Goal: Register for event/course

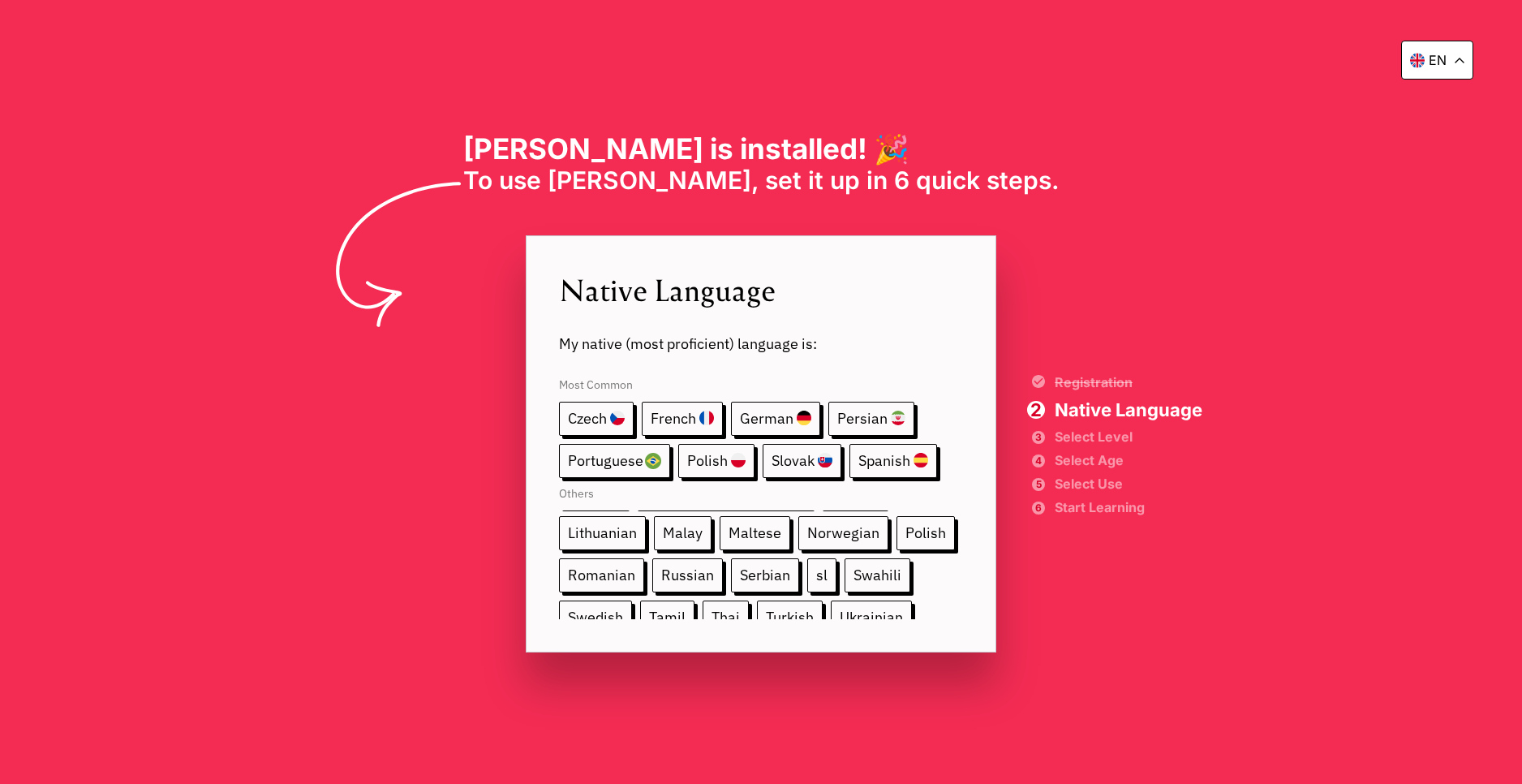
scroll to position [305, 0]
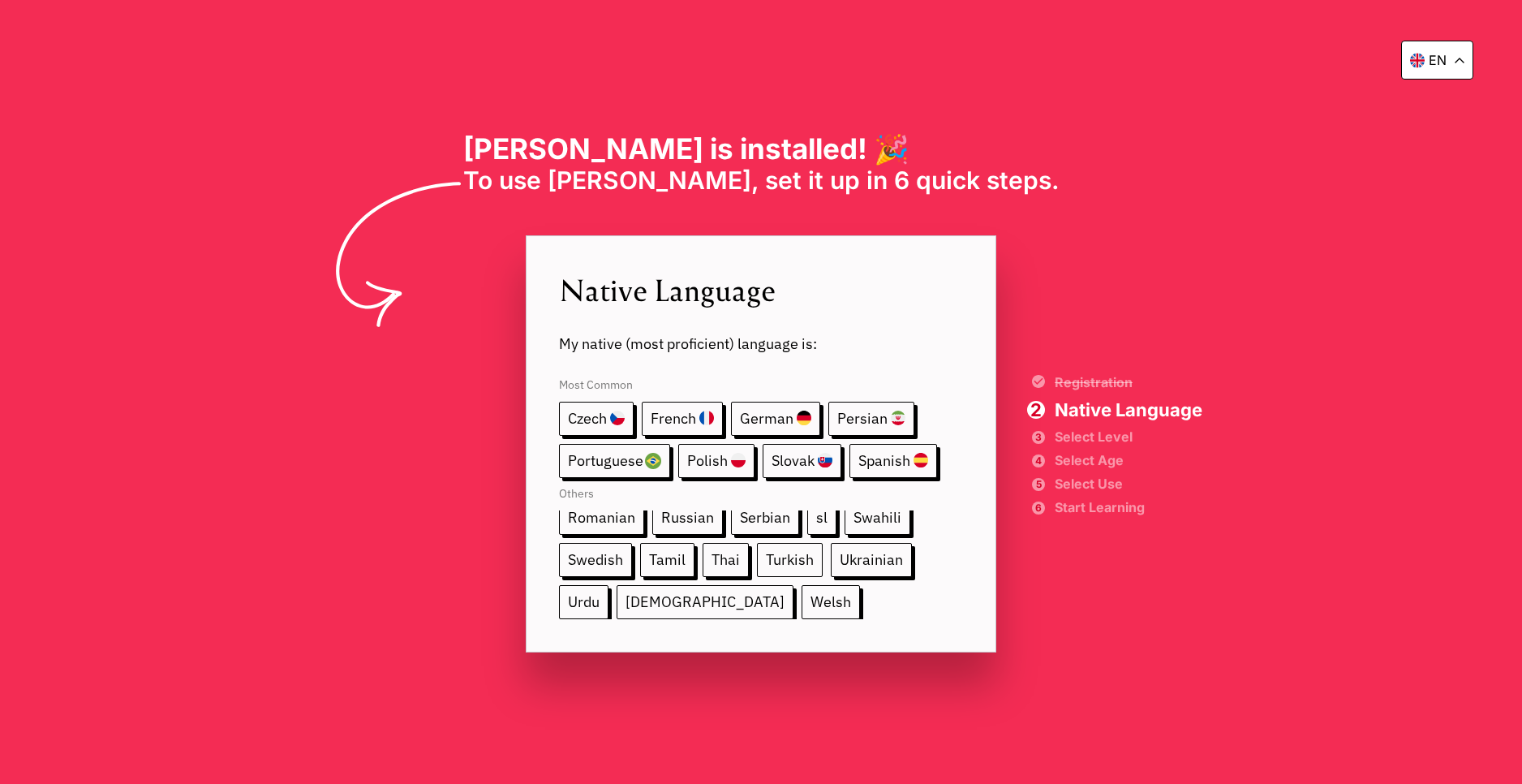
click at [757, 562] on span "Turkish" at bounding box center [789, 560] width 66 height 34
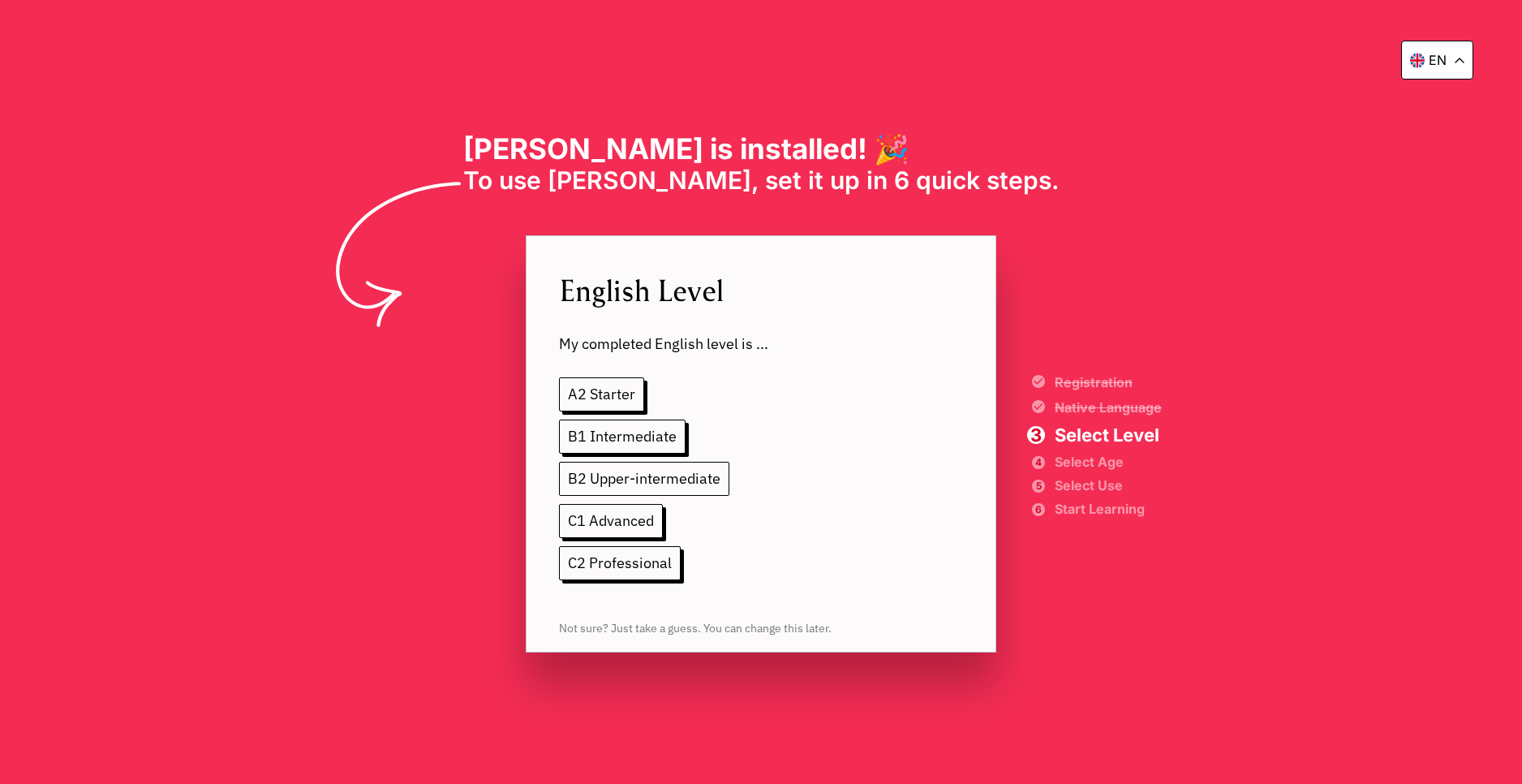
click at [664, 483] on span "B2 Upper-intermediate" at bounding box center [645, 479] width 171 height 34
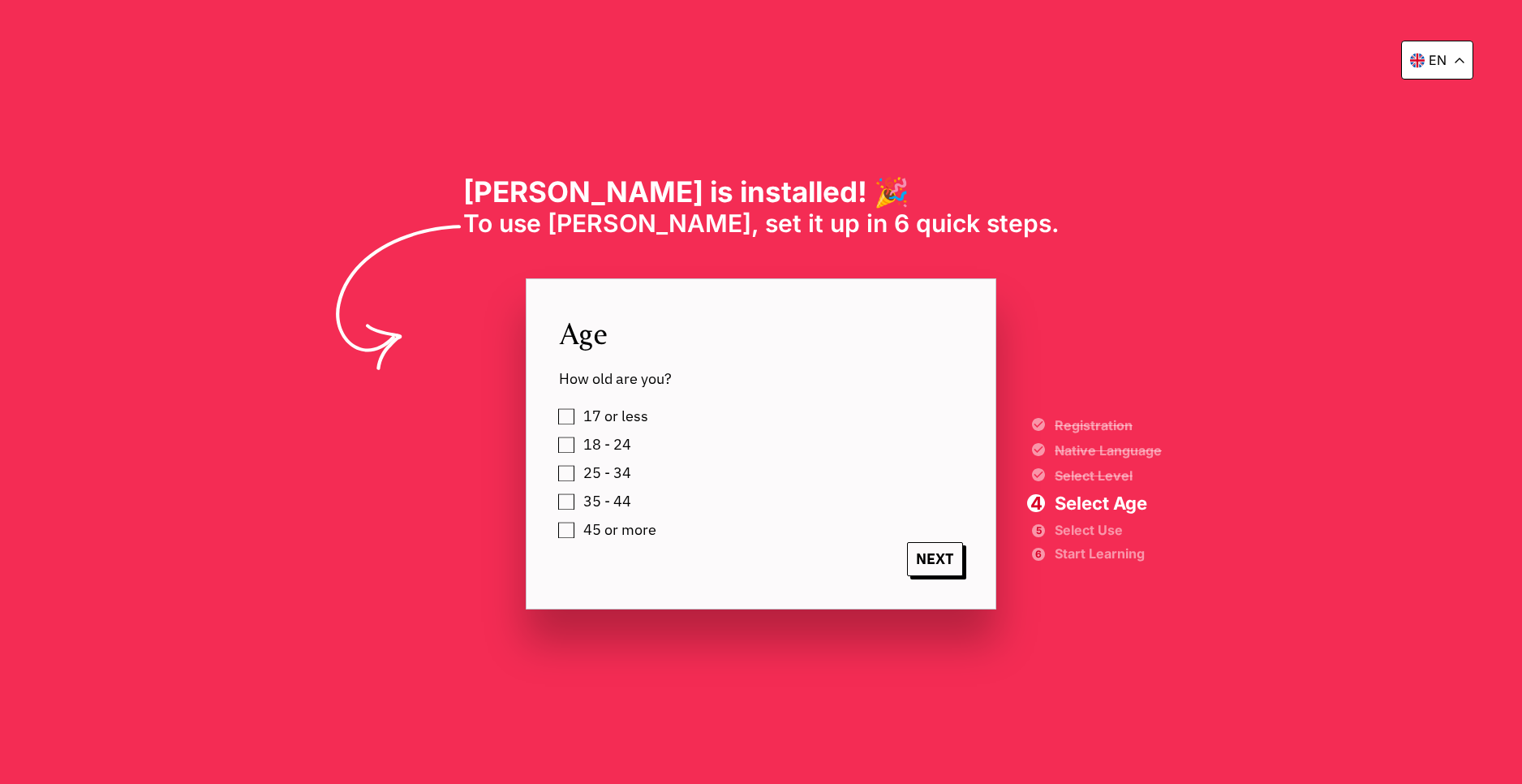
click at [617, 442] on span "18 - 24" at bounding box center [607, 444] width 48 height 16
click at [944, 570] on span "NEXT" at bounding box center [935, 559] width 56 height 34
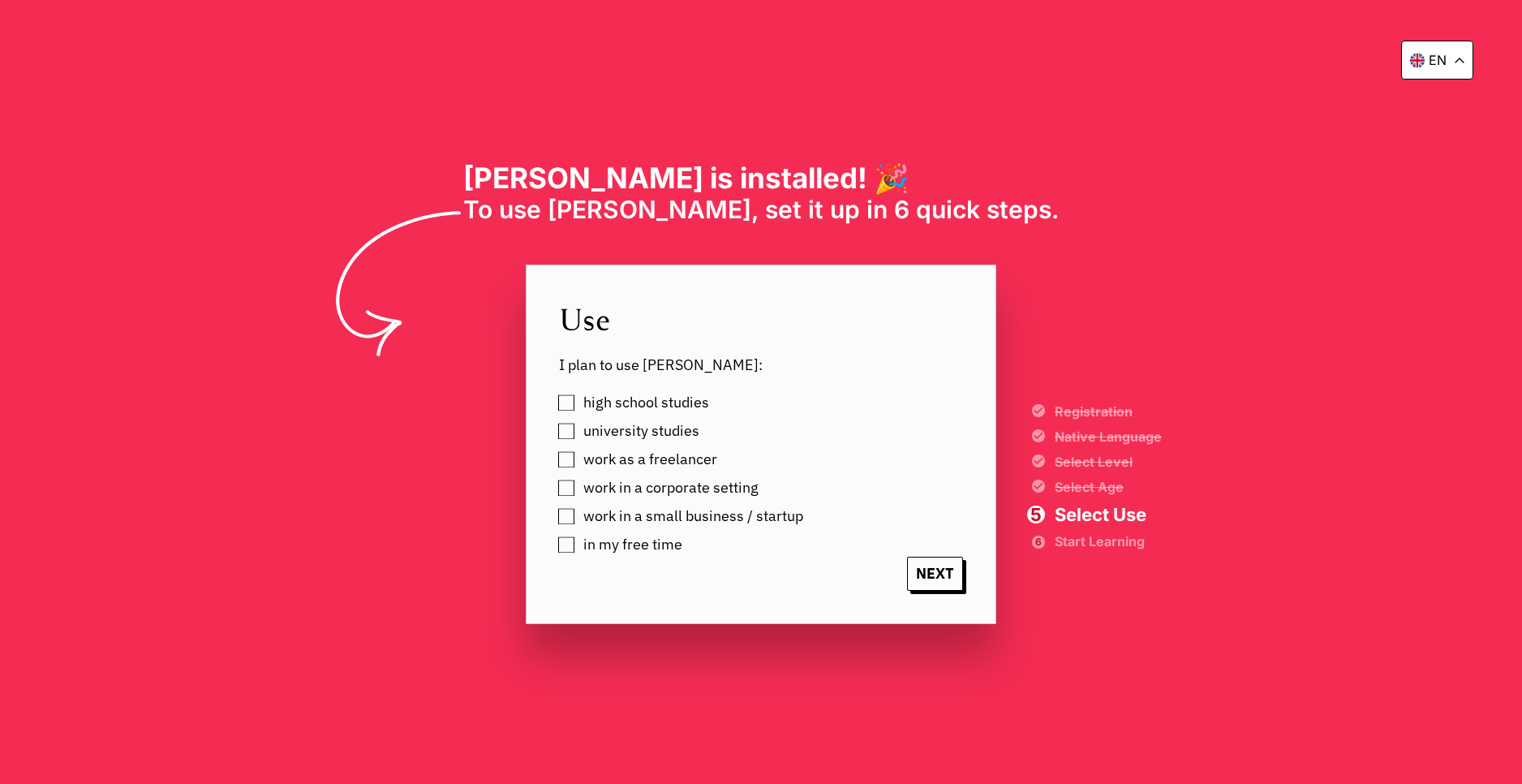
click at [670, 549] on span "in my free time" at bounding box center [633, 544] width 99 height 16
click at [928, 573] on span "NEXT" at bounding box center [935, 574] width 56 height 34
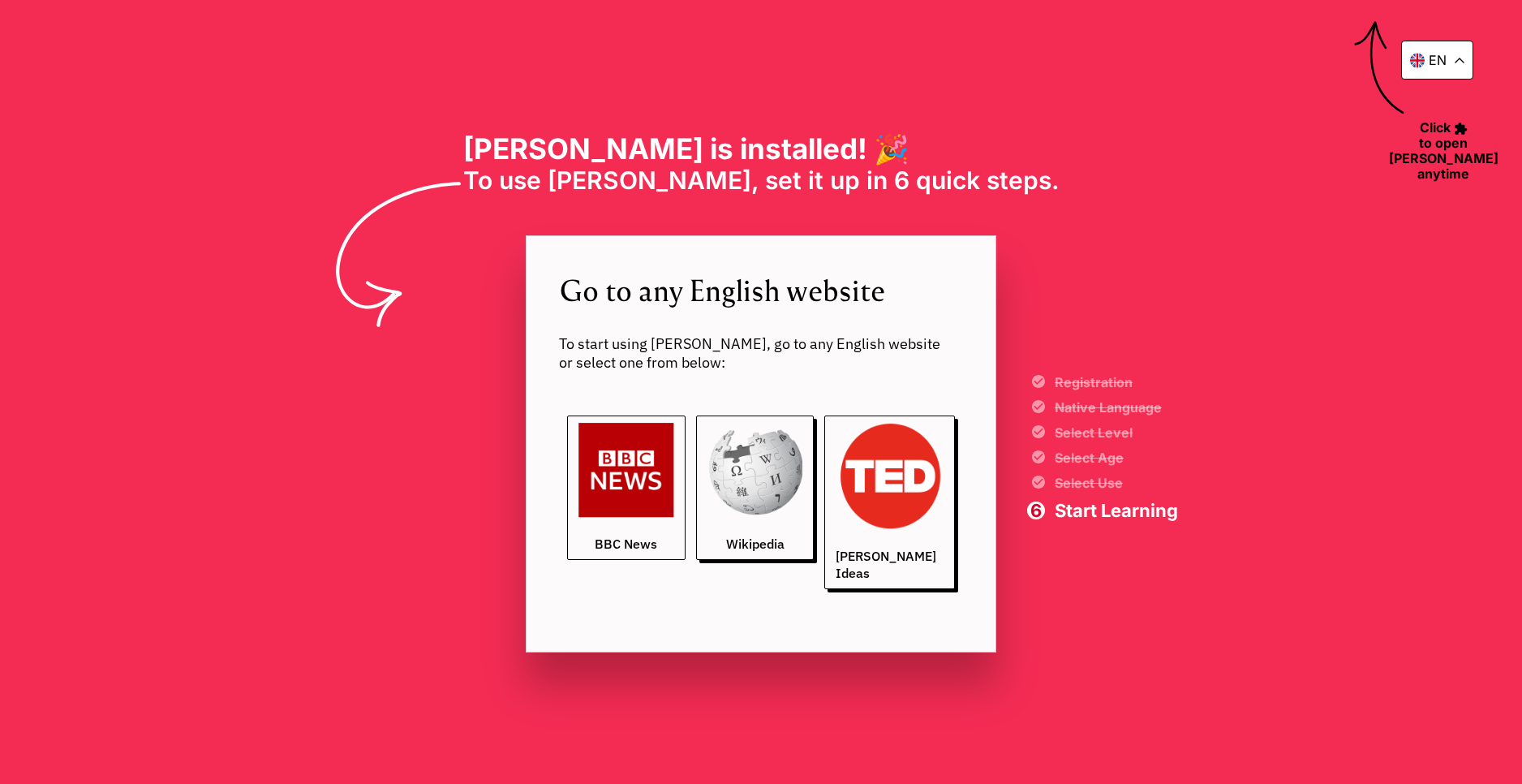
click at [681, 550] on link "BBC News" at bounding box center [626, 488] width 119 height 145
